Goal: Transaction & Acquisition: Purchase product/service

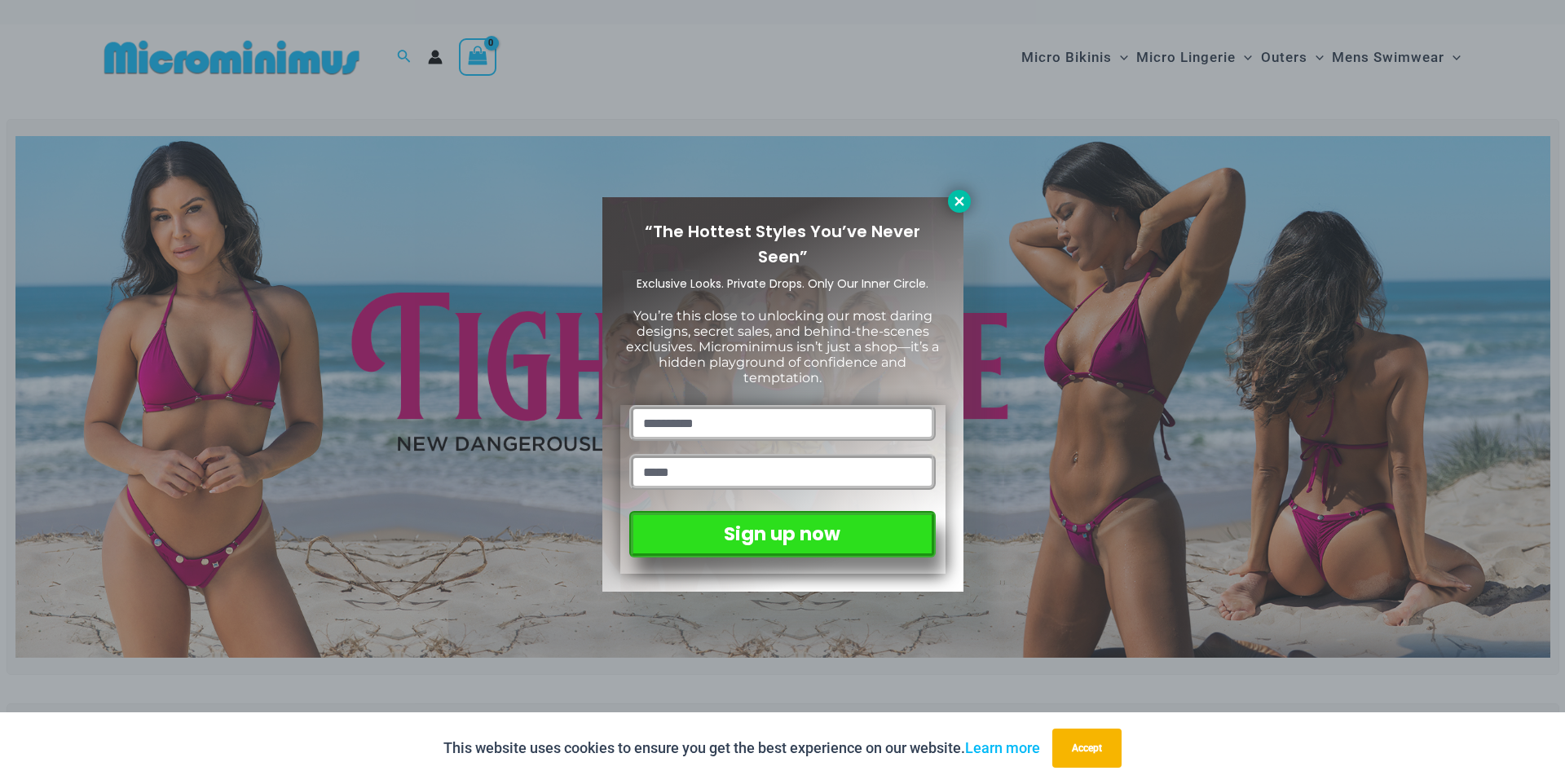
click at [961, 200] on icon at bounding box center [959, 201] width 15 height 15
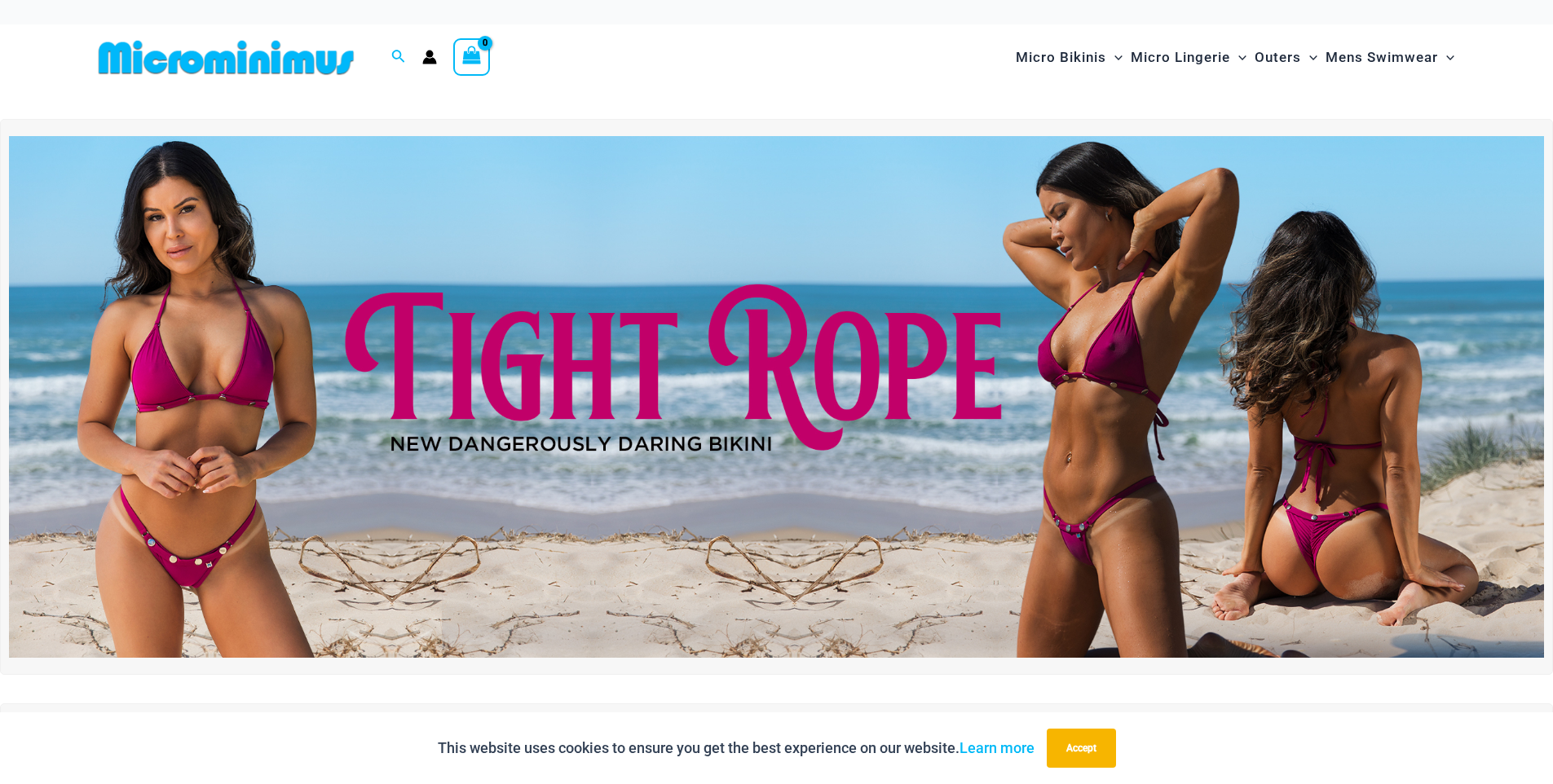
click at [1006, 269] on img at bounding box center [776, 397] width 1535 height 521
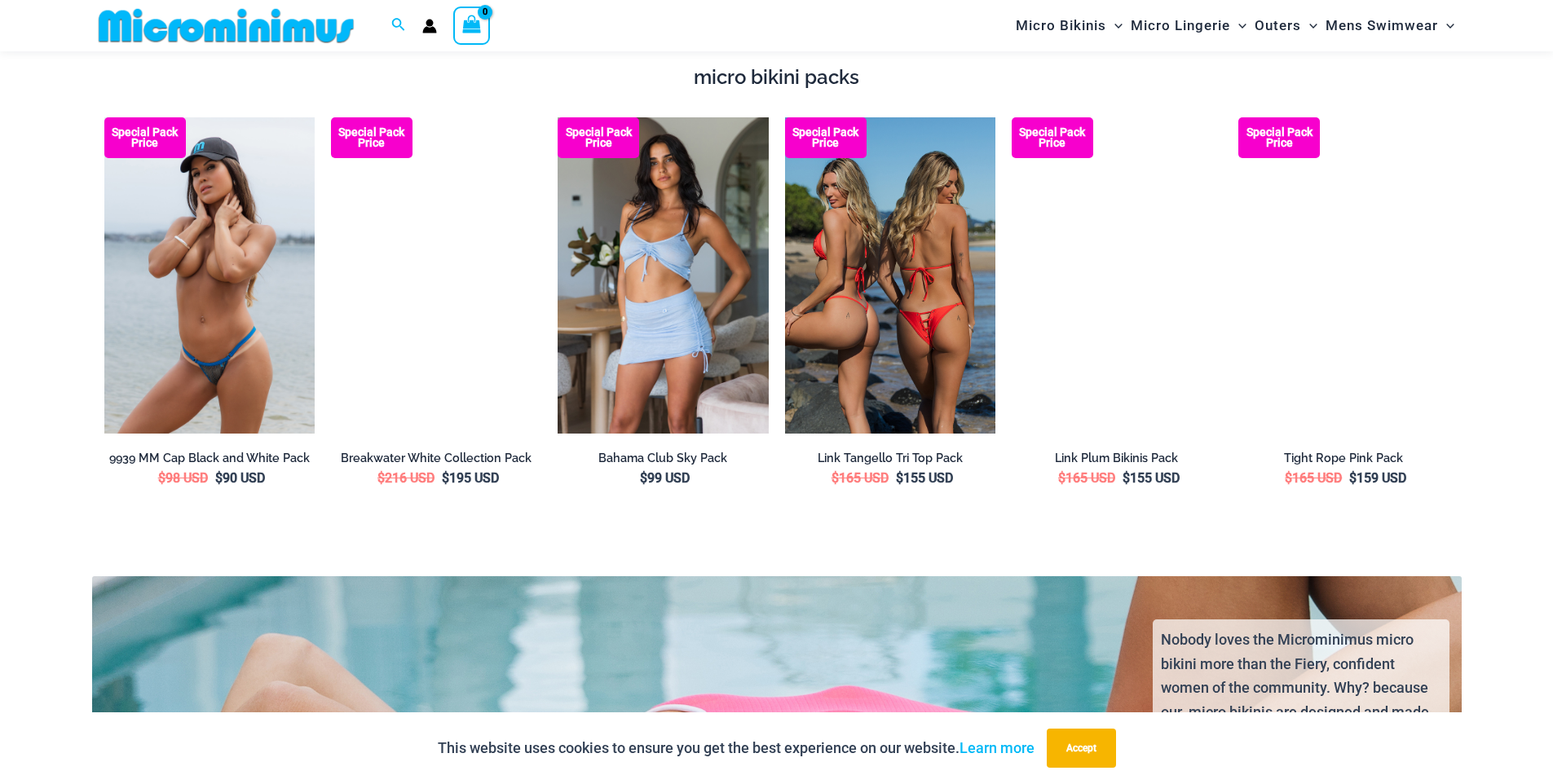
scroll to position [3139, 0]
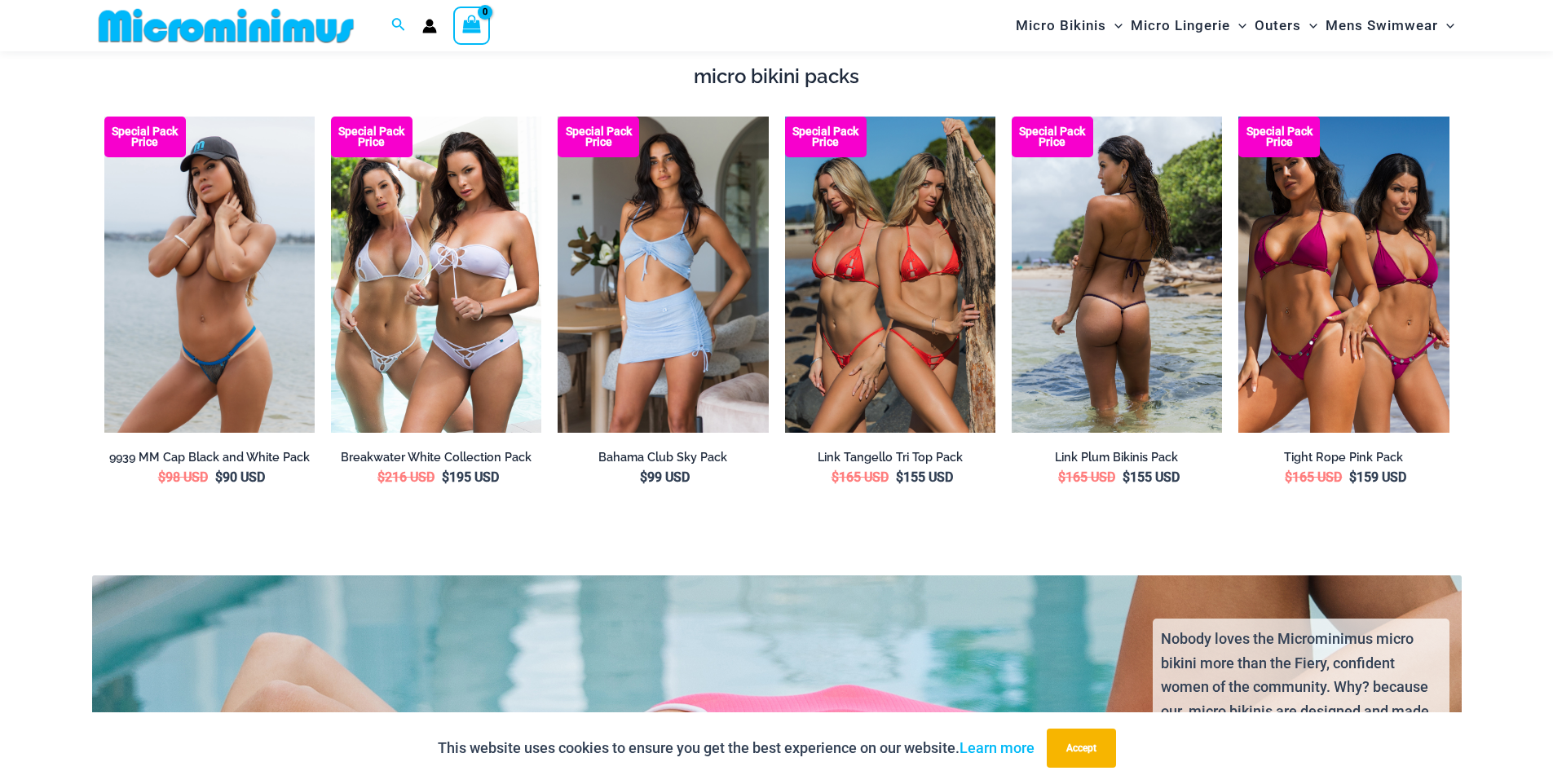
click at [1100, 307] on img at bounding box center [1116, 274] width 210 height 316
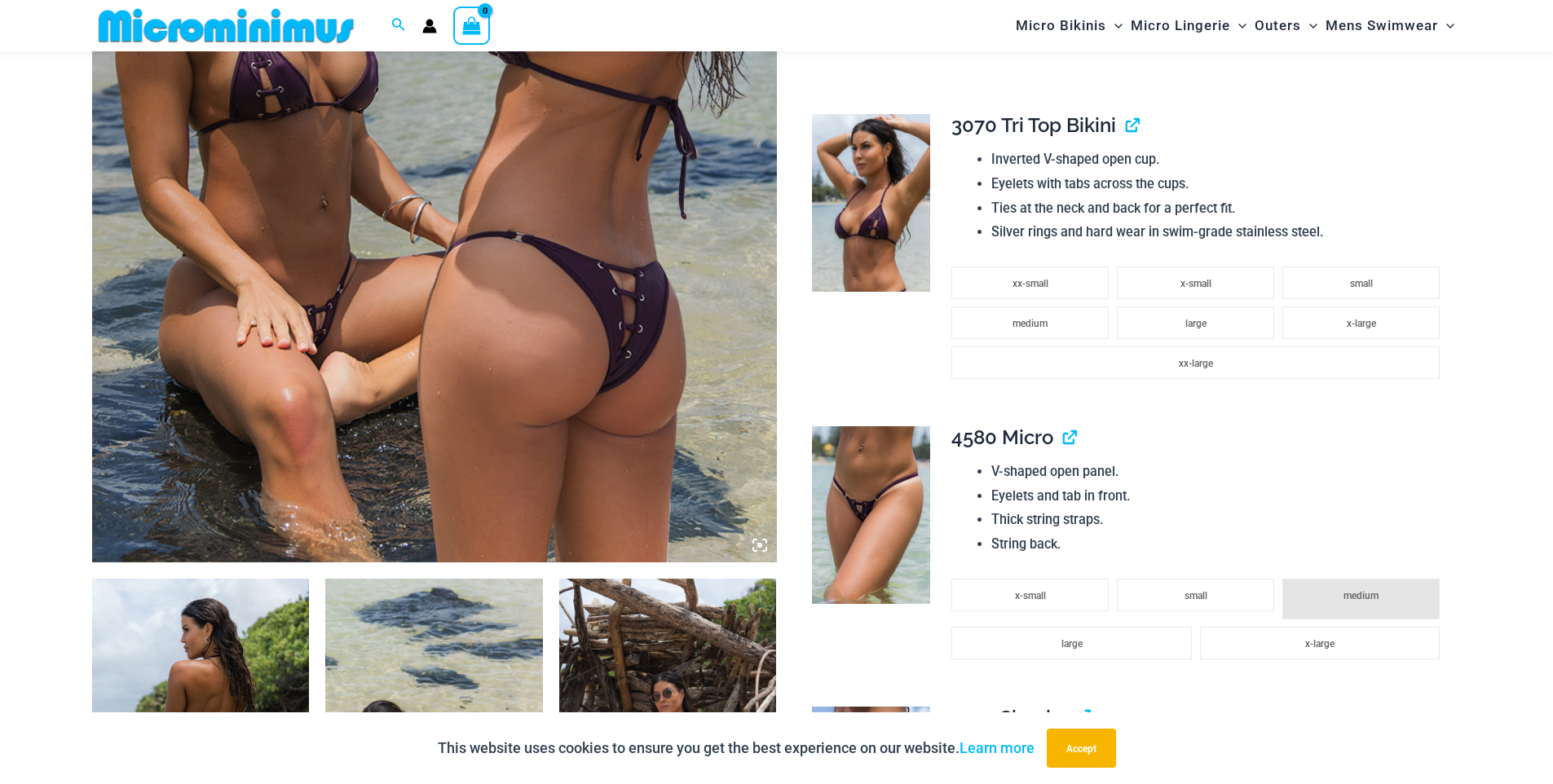
scroll to position [612, 0]
click at [891, 538] on img at bounding box center [871, 515] width 118 height 177
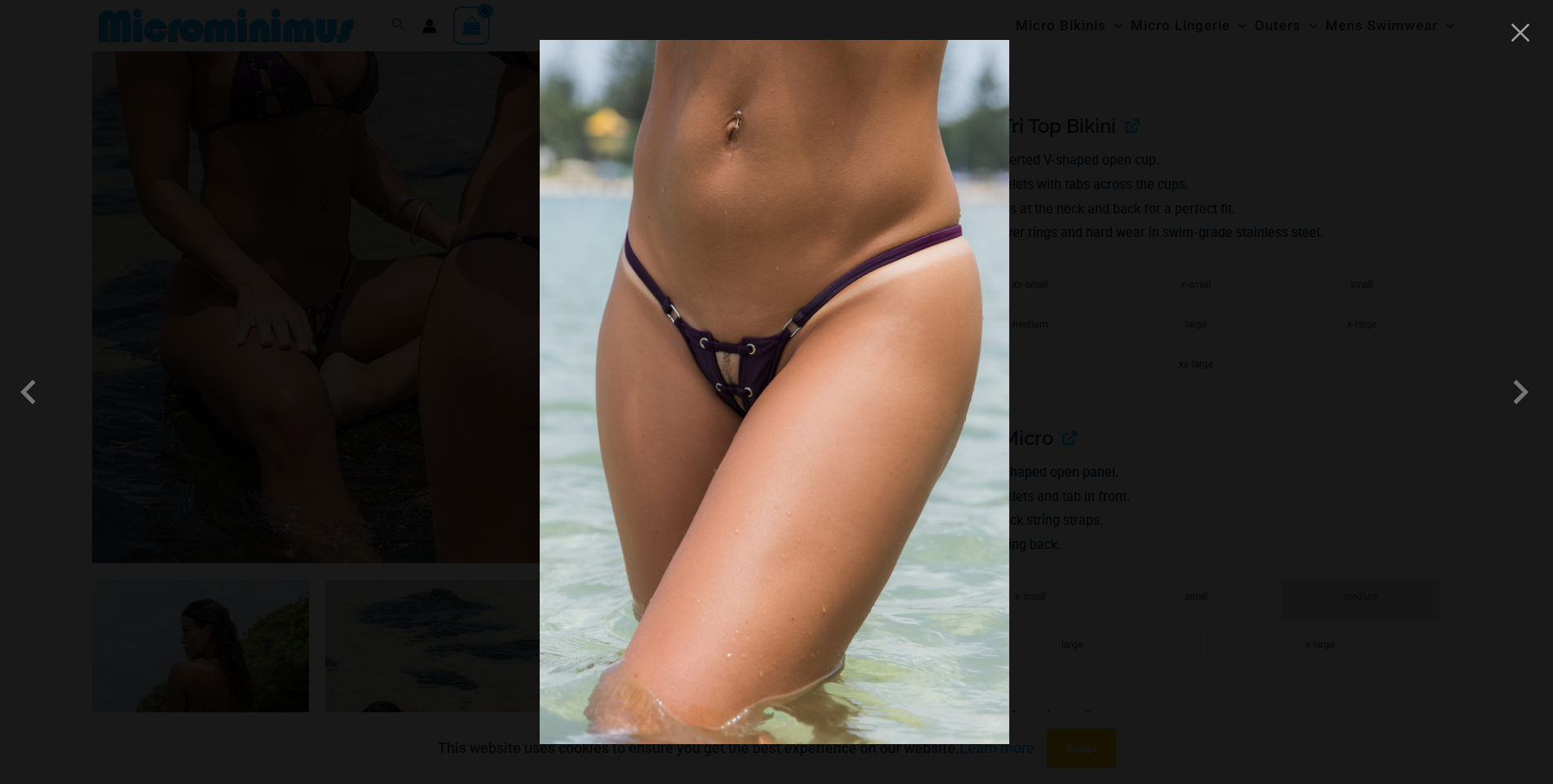
click at [1520, 419] on div at bounding box center [776, 392] width 1553 height 784
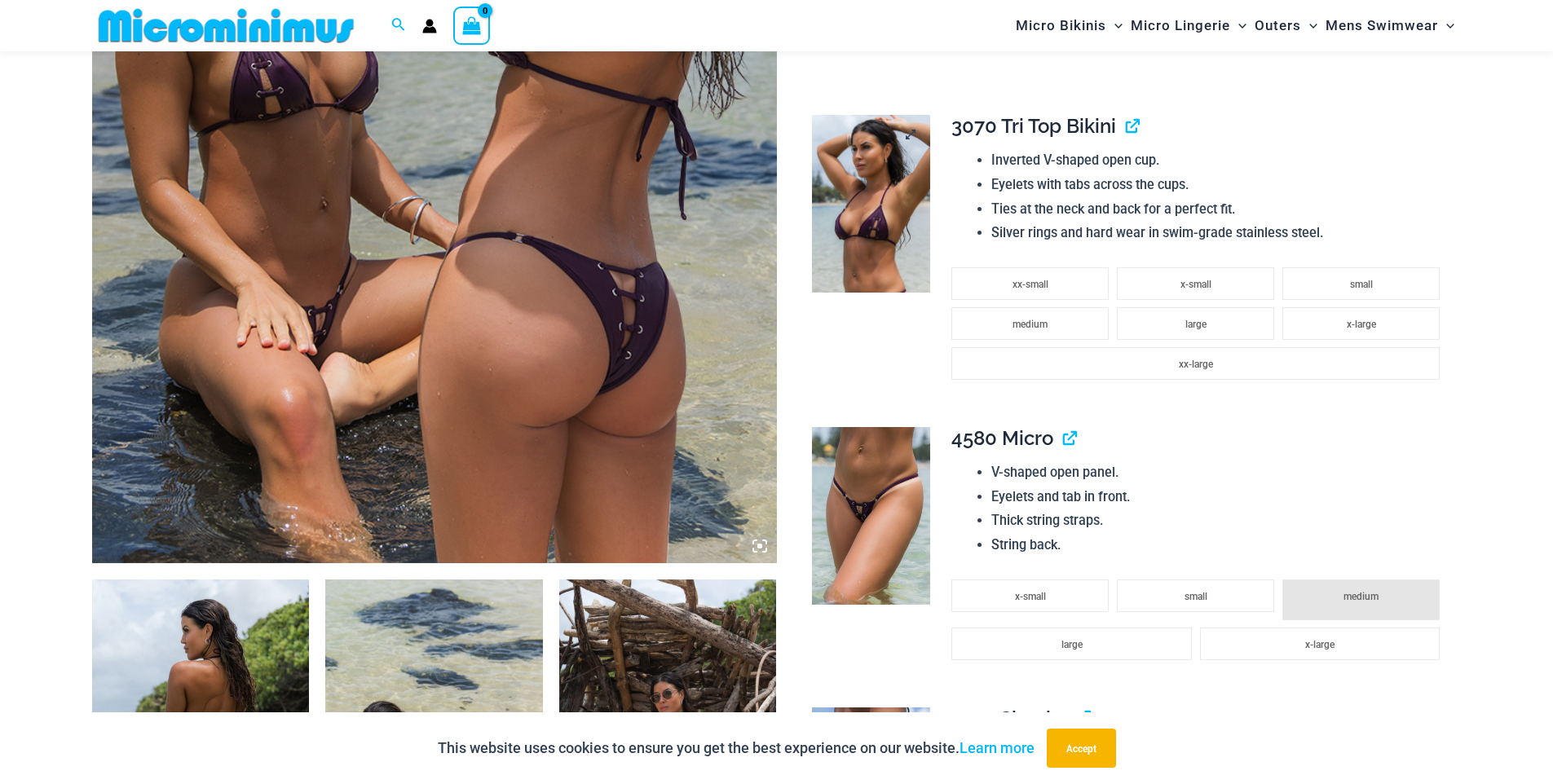
scroll to position [1240, 0]
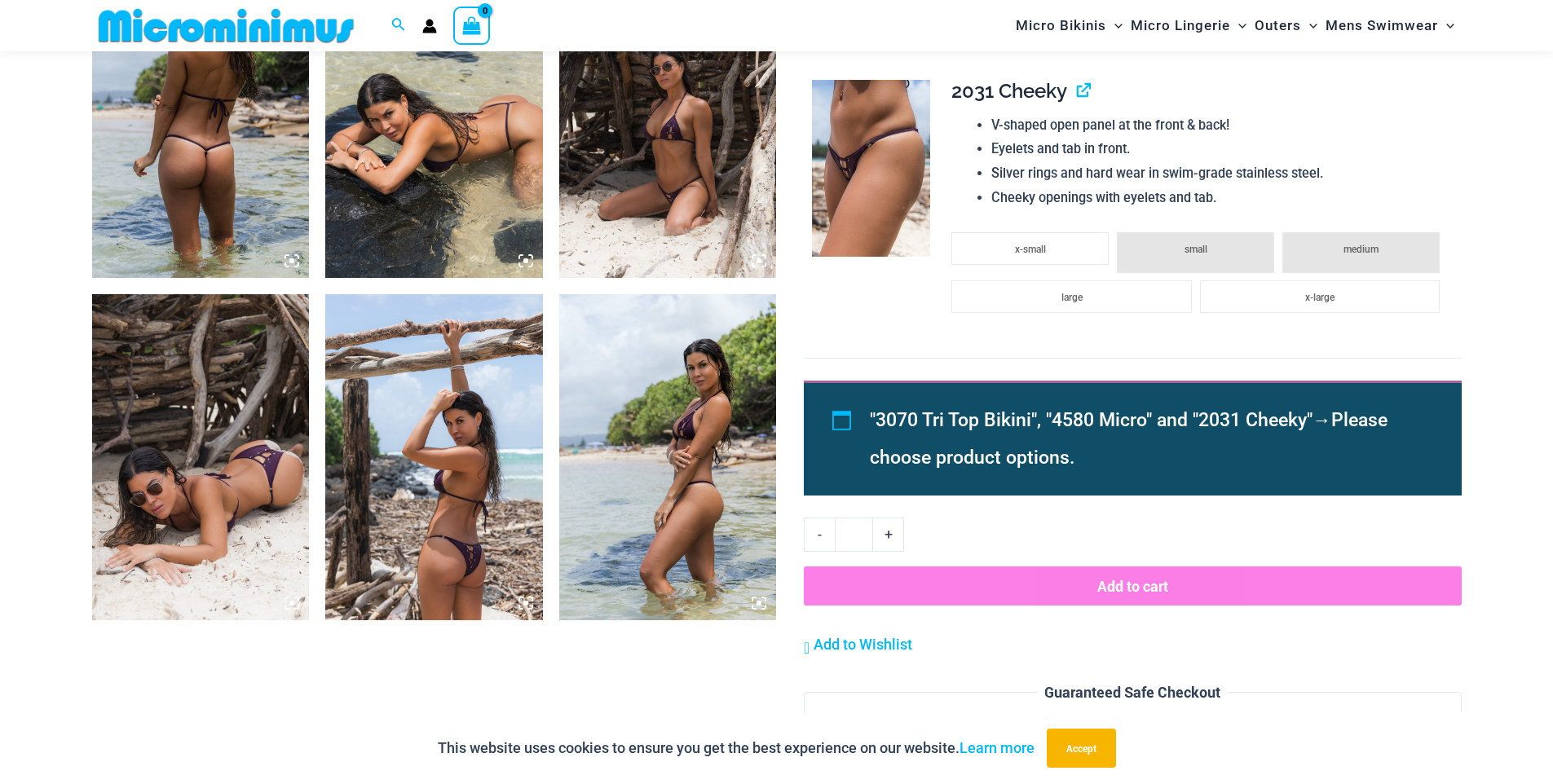
click at [195, 474] on img at bounding box center [200, 457] width 217 height 326
